Goal: Task Accomplishment & Management: Manage account settings

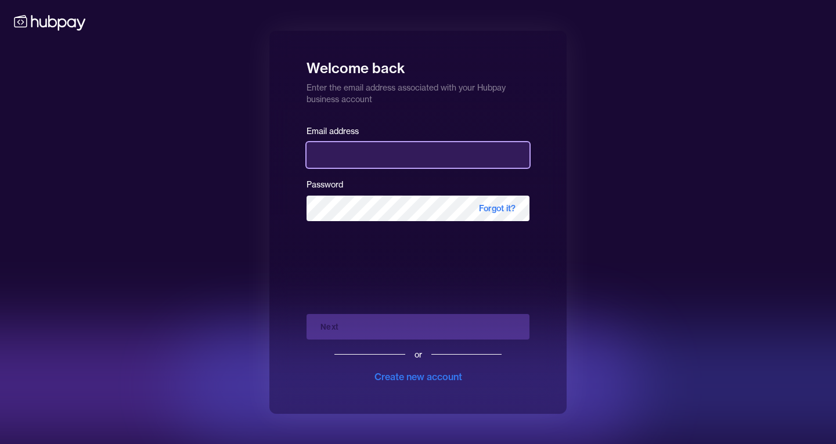
click at [429, 156] on input "email" at bounding box center [418, 155] width 223 height 26
type input "**********"
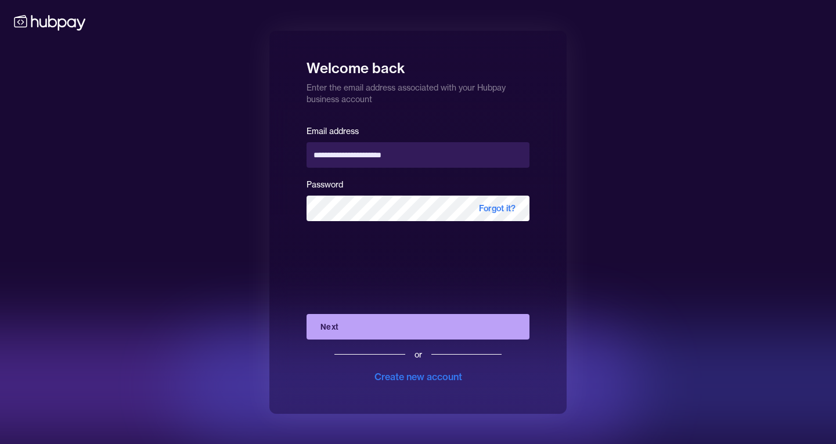
click at [416, 335] on button "Next" at bounding box center [418, 327] width 223 height 26
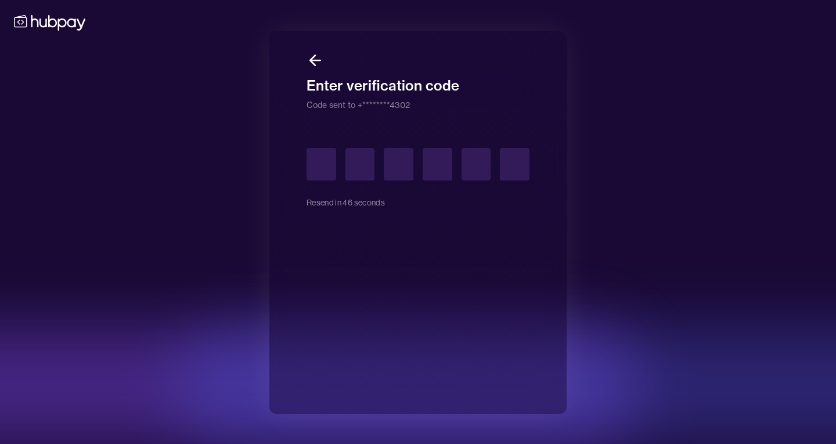
type input "*"
